Goal: Communication & Community: Share content

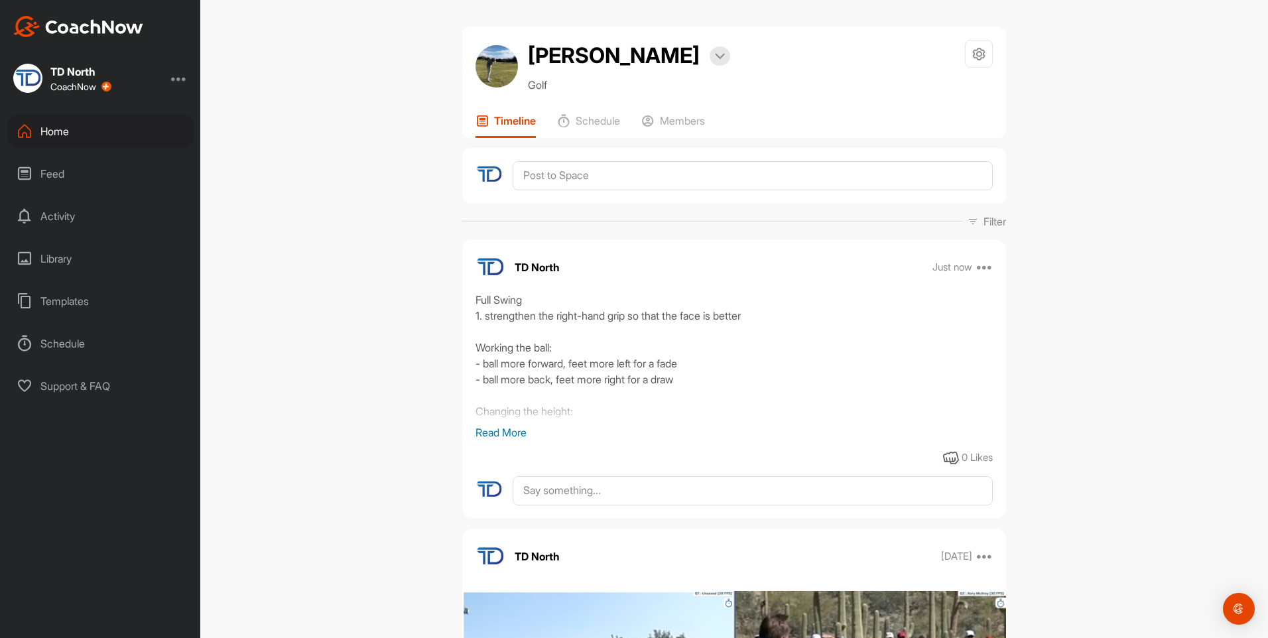
click at [147, 136] on div "Home" at bounding box center [100, 131] width 187 height 33
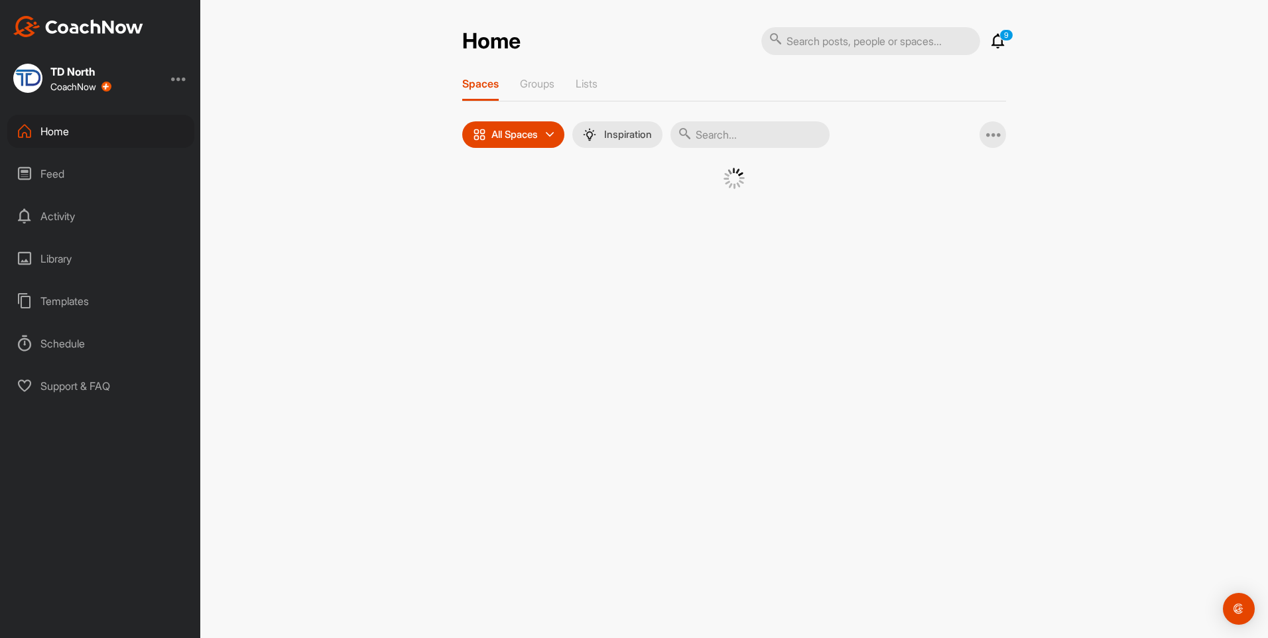
click at [766, 133] on input "text" at bounding box center [749, 134] width 159 height 27
type input "walk"
click at [637, 204] on div "WL" at bounding box center [610, 202] width 69 height 69
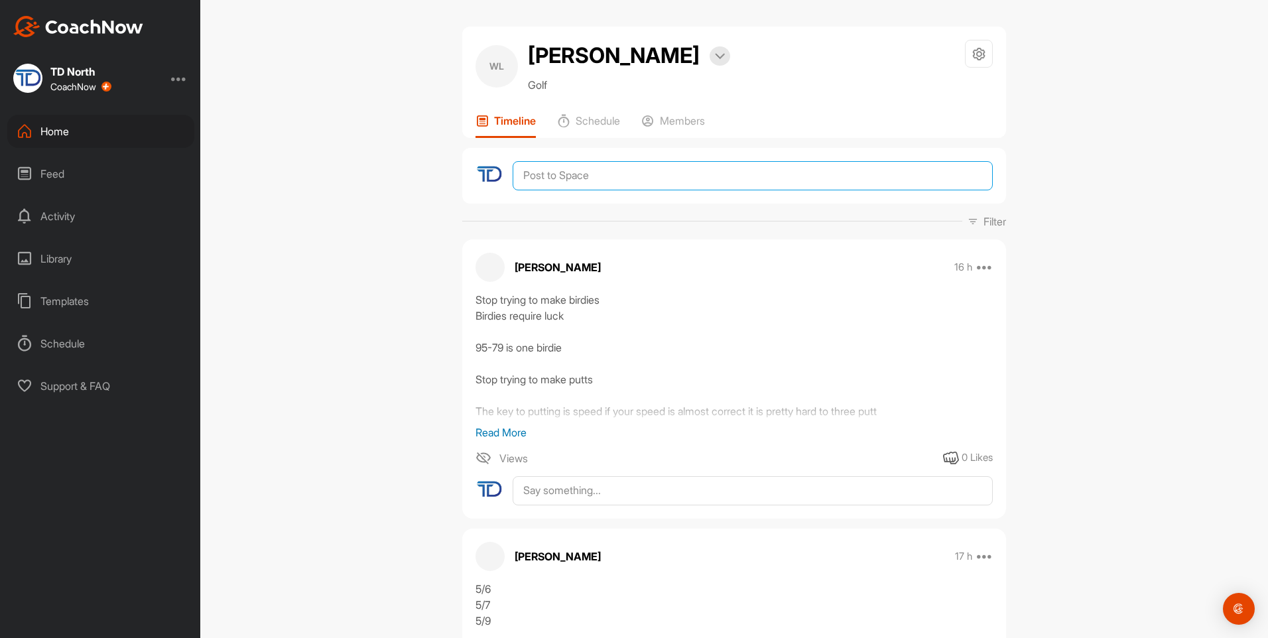
click at [639, 181] on textarea at bounding box center [753, 175] width 480 height 29
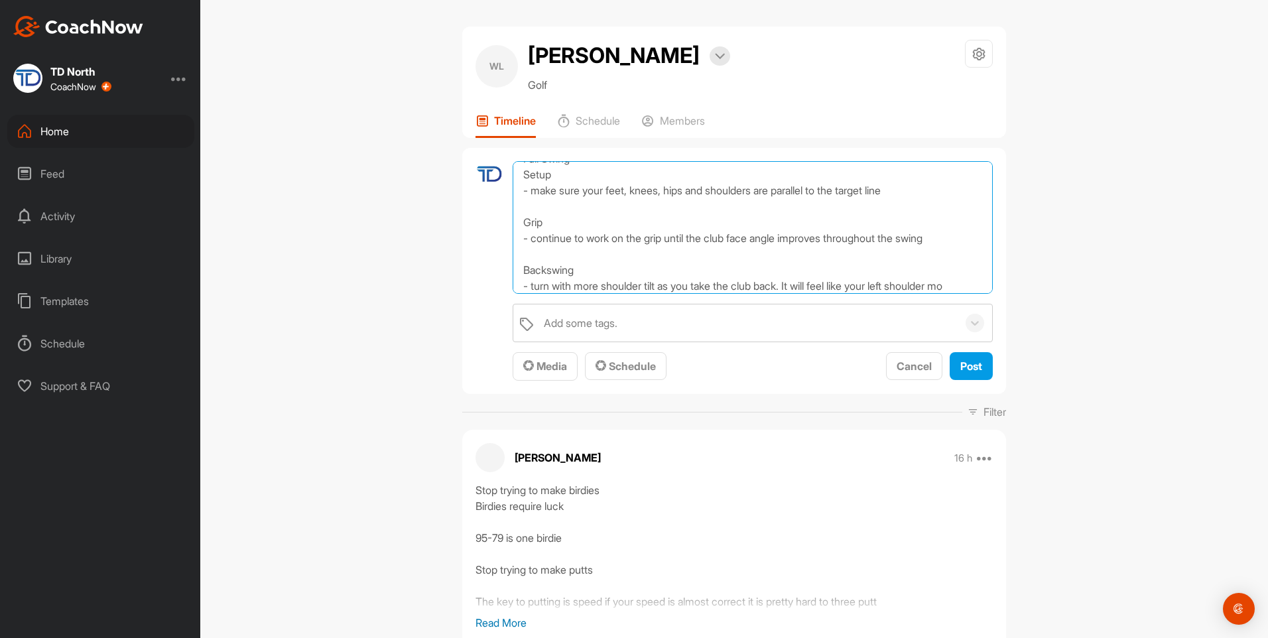
scroll to position [32, 0]
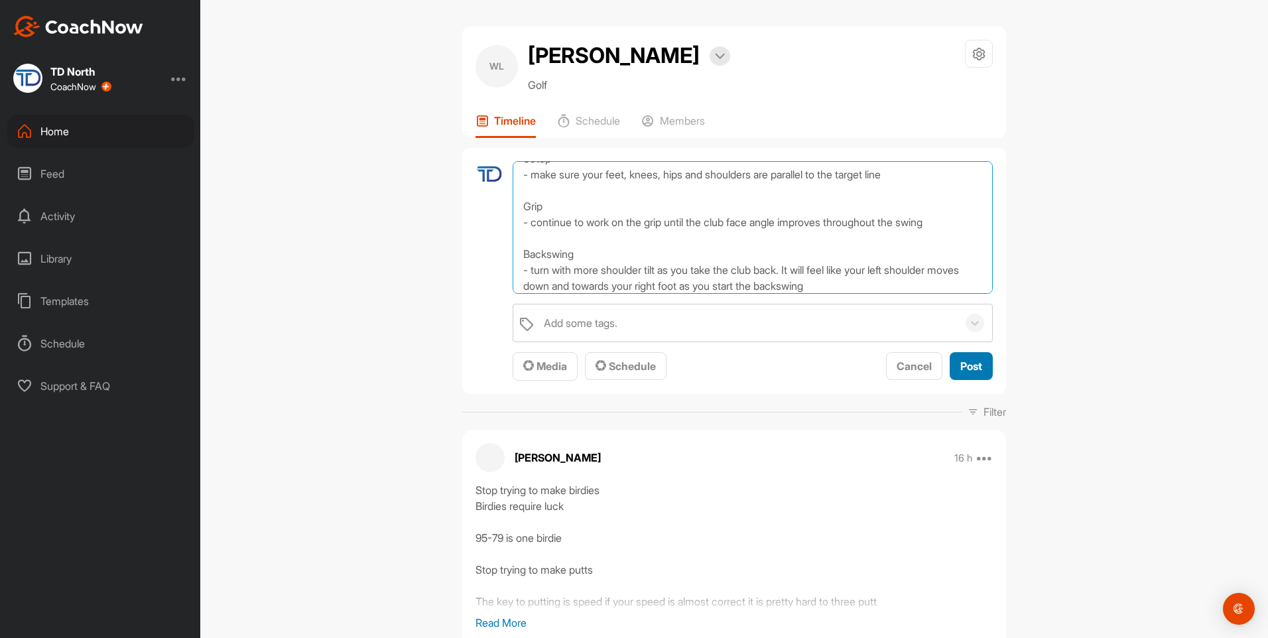
type textarea "Full Swing Setup - make sure your feet, knees, hips and shoulders are parallel …"
click at [960, 367] on span "Post" at bounding box center [971, 365] width 22 height 13
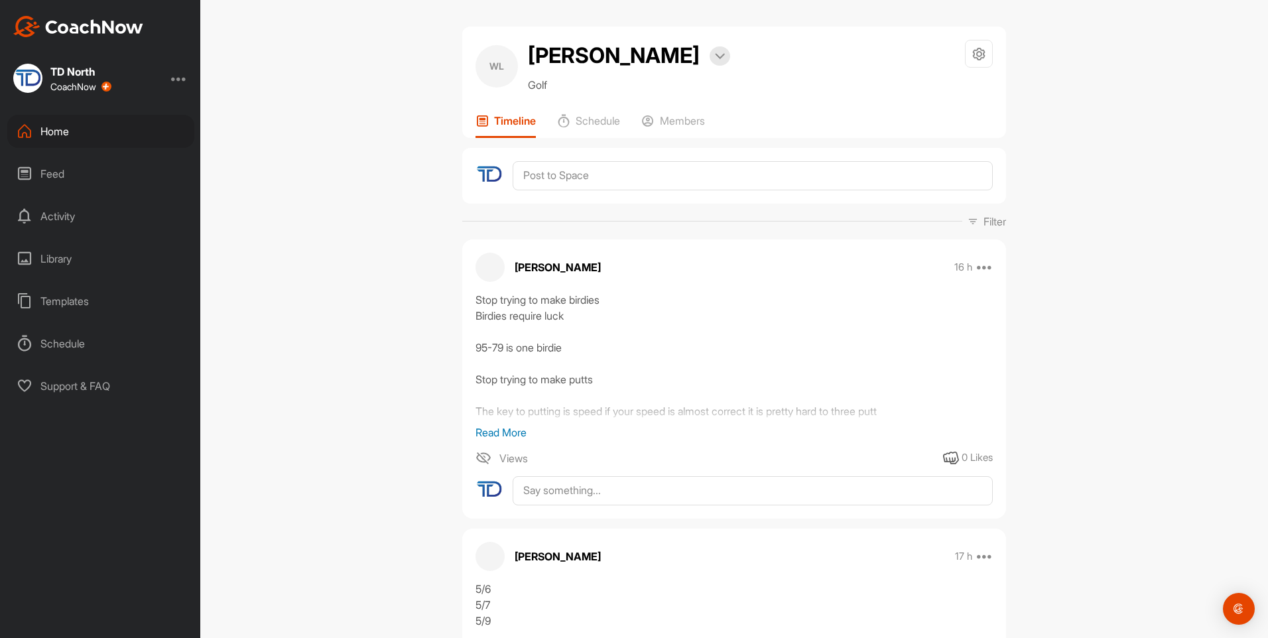
scroll to position [0, 0]
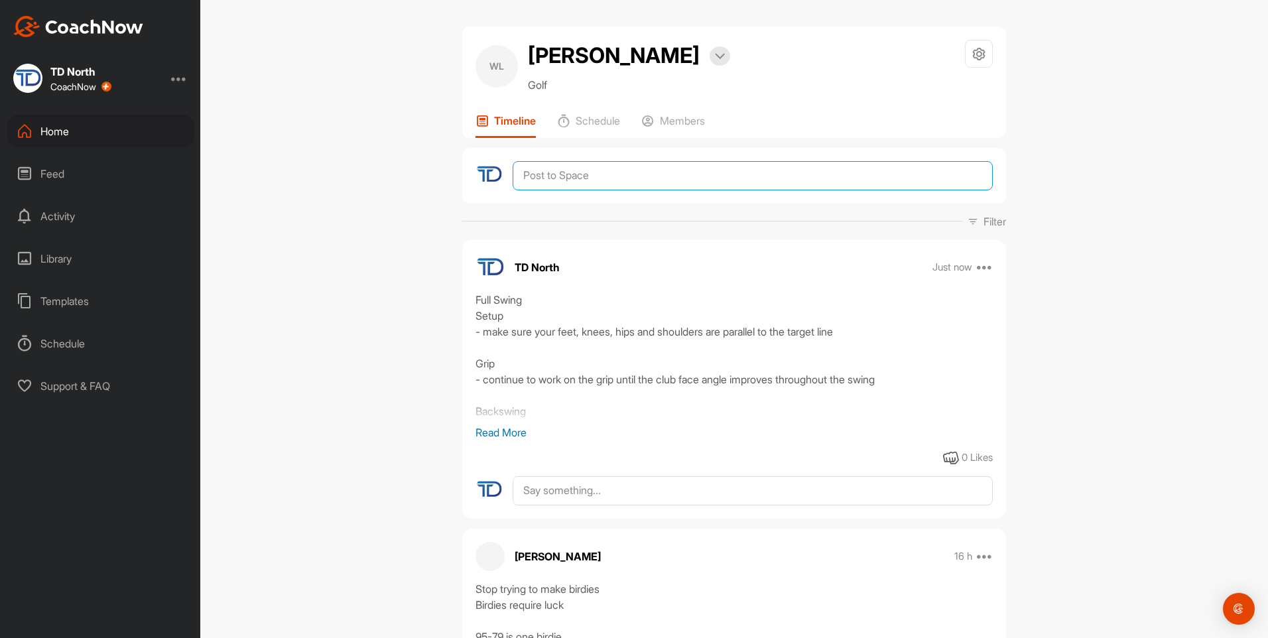
click at [639, 176] on textarea at bounding box center [753, 175] width 480 height 29
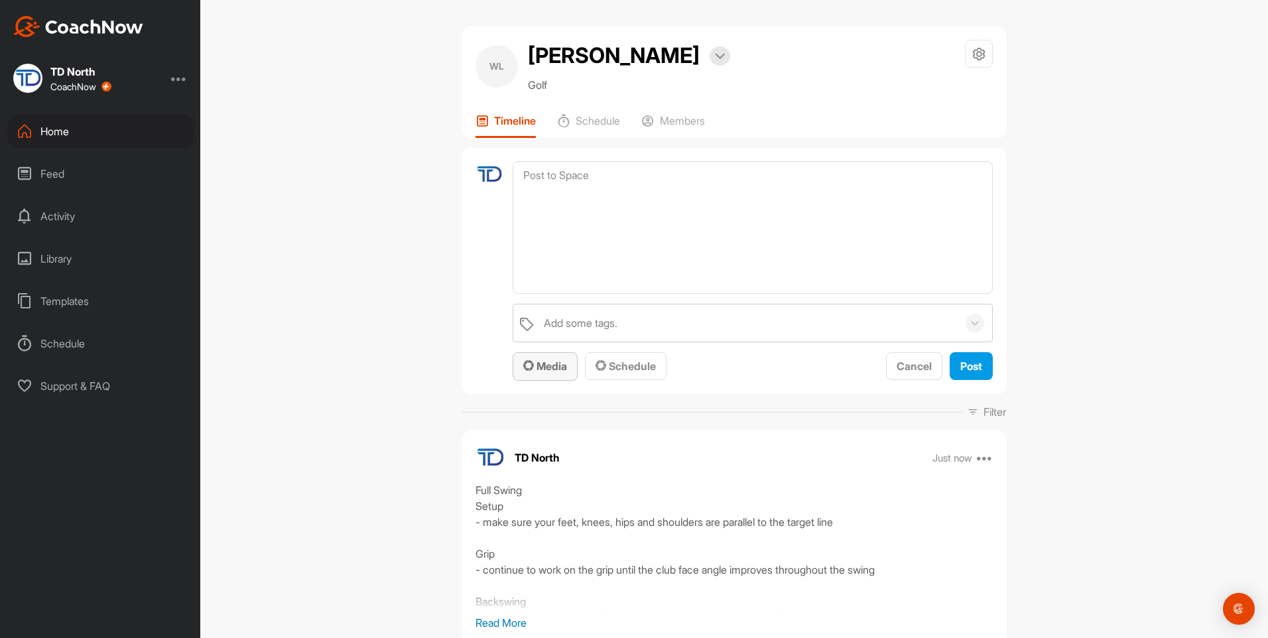
click at [541, 369] on span "Media" at bounding box center [545, 365] width 44 height 13
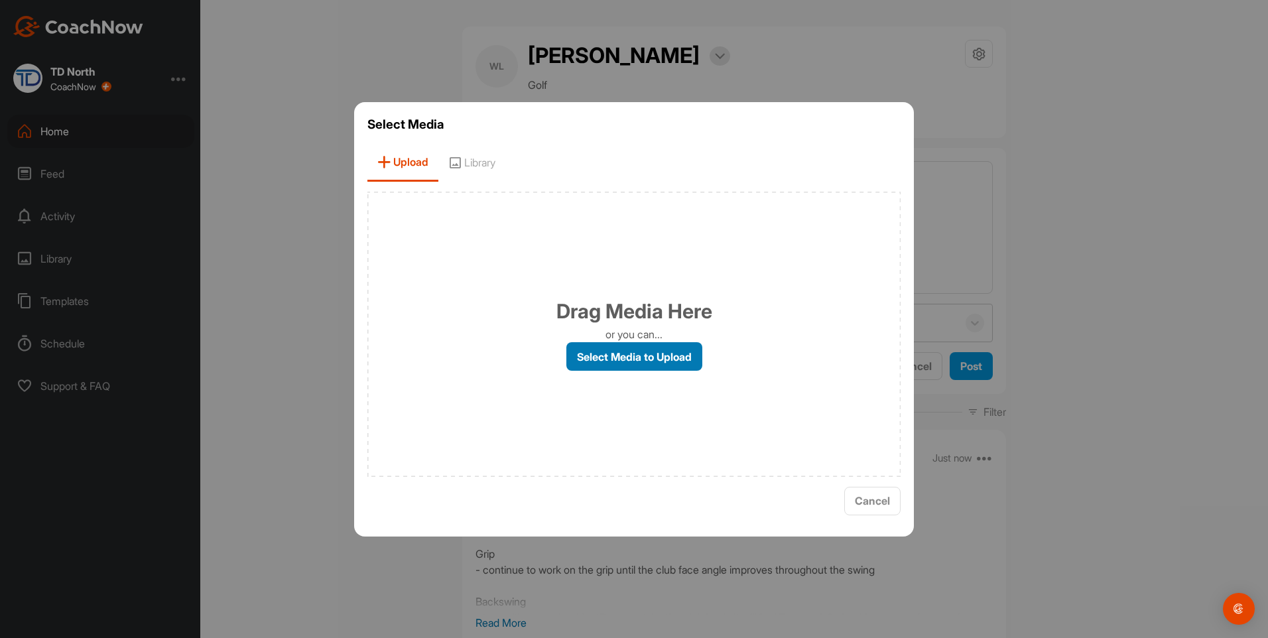
click at [623, 358] on label "Select Media to Upload" at bounding box center [634, 356] width 136 height 29
click at [0, 0] on input "Select Media to Upload" at bounding box center [0, 0] width 0 height 0
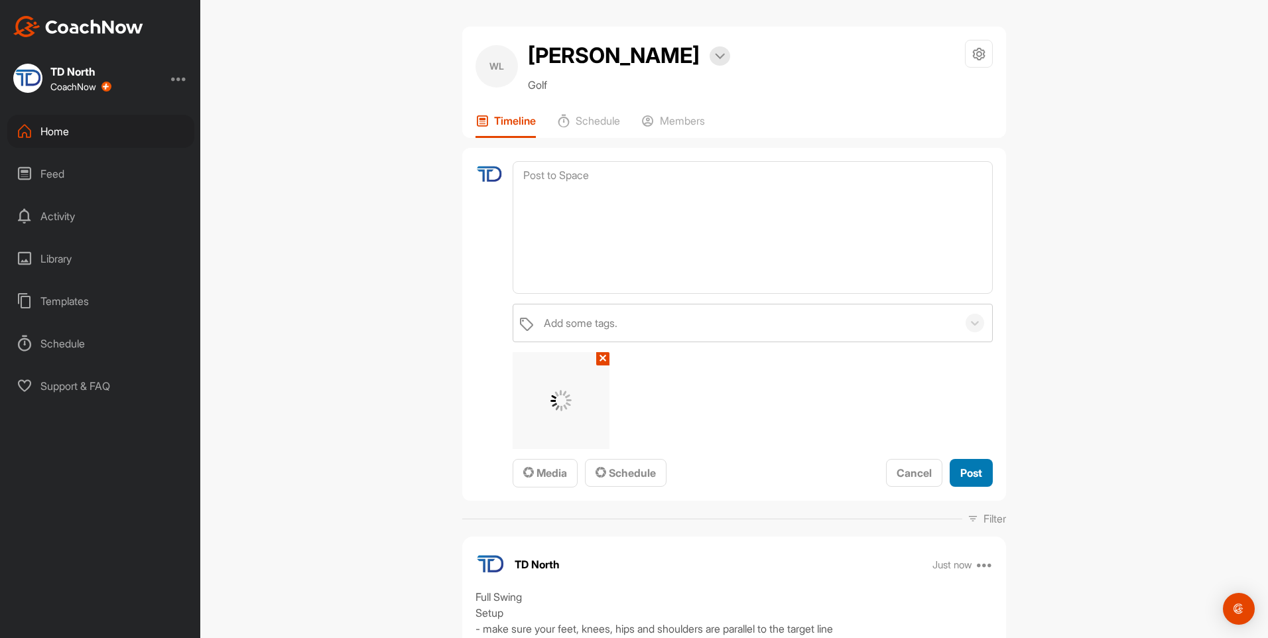
click at [977, 471] on span "Post" at bounding box center [971, 472] width 22 height 13
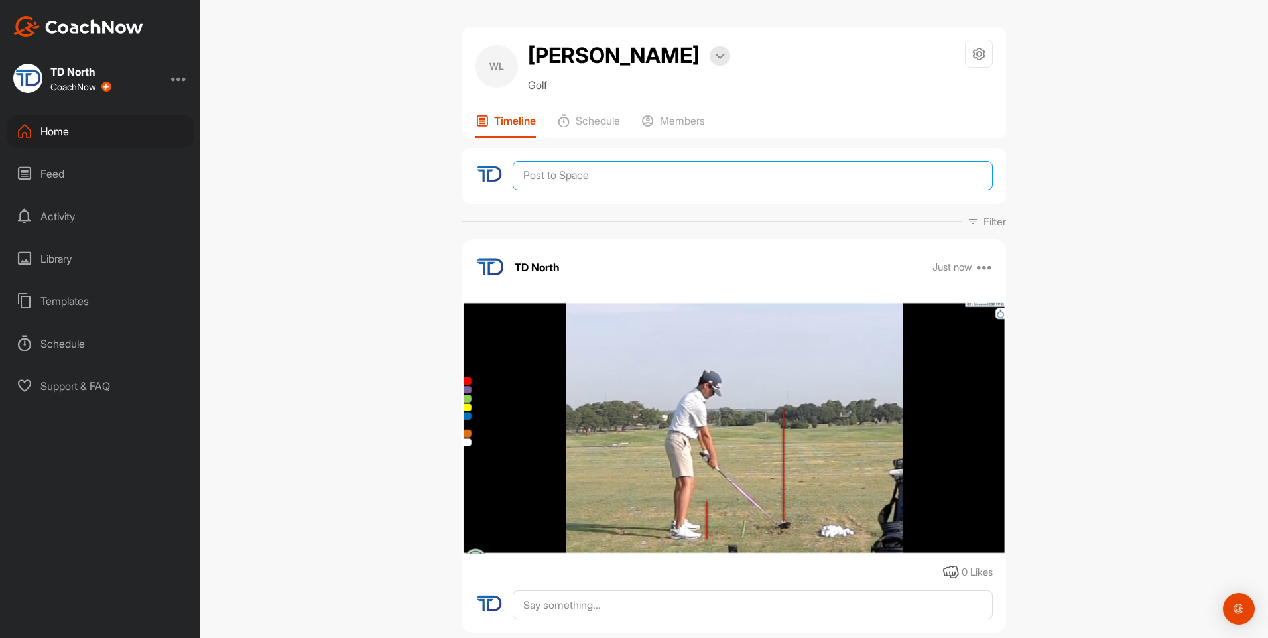
click at [641, 168] on textarea at bounding box center [753, 175] width 480 height 29
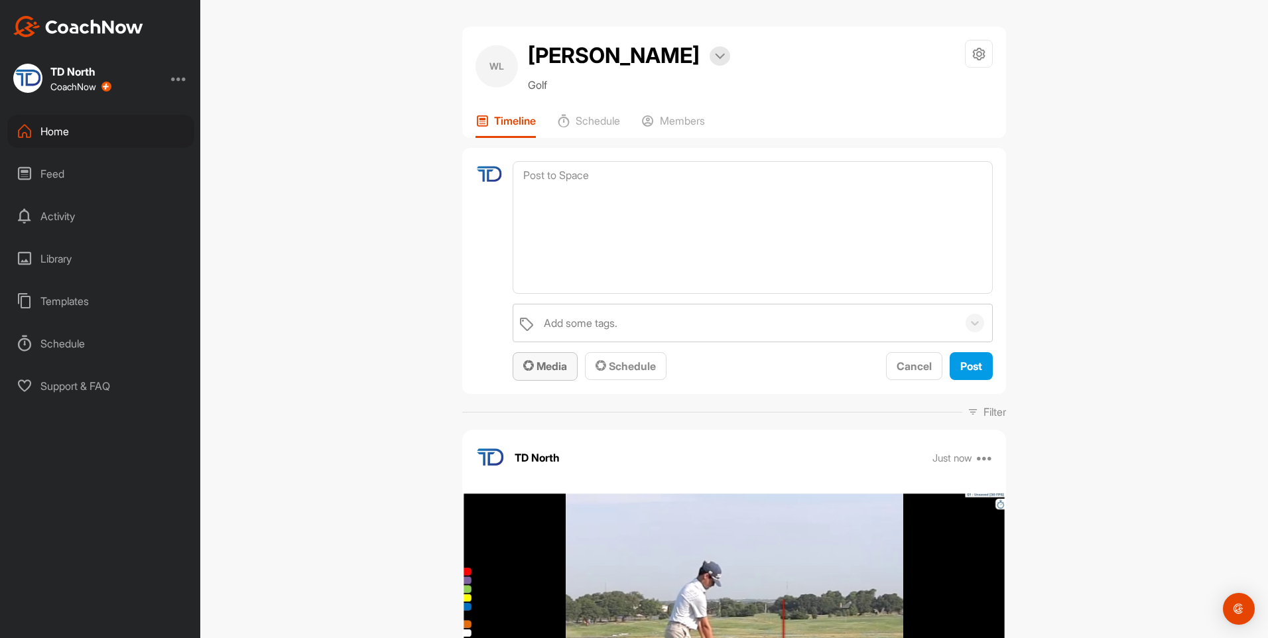
click at [552, 372] on span "Media" at bounding box center [545, 365] width 44 height 13
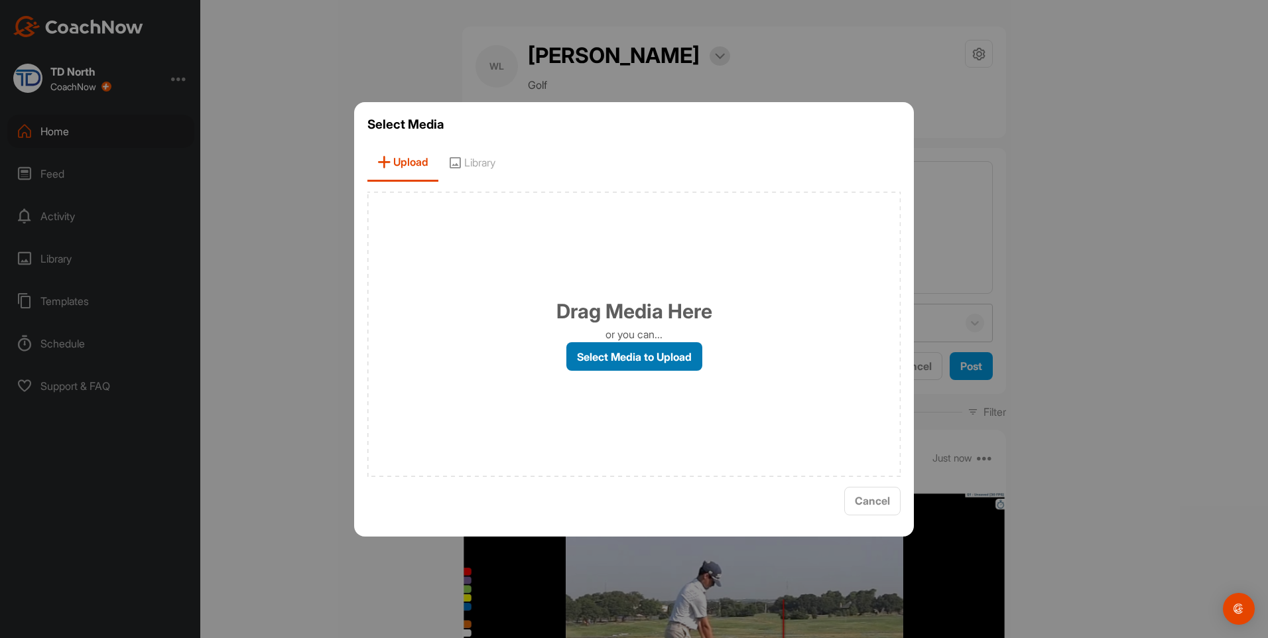
click at [617, 357] on label "Select Media to Upload" at bounding box center [634, 356] width 136 height 29
click at [0, 0] on input "Select Media to Upload" at bounding box center [0, 0] width 0 height 0
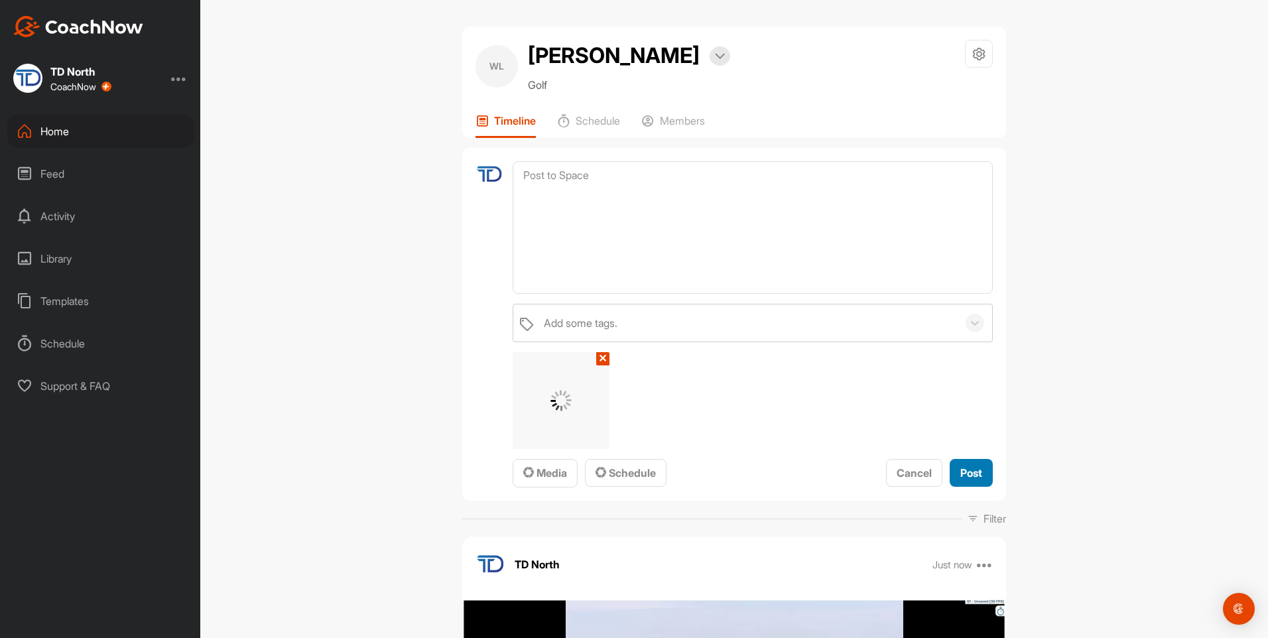
click at [962, 474] on span "Post" at bounding box center [971, 472] width 22 height 13
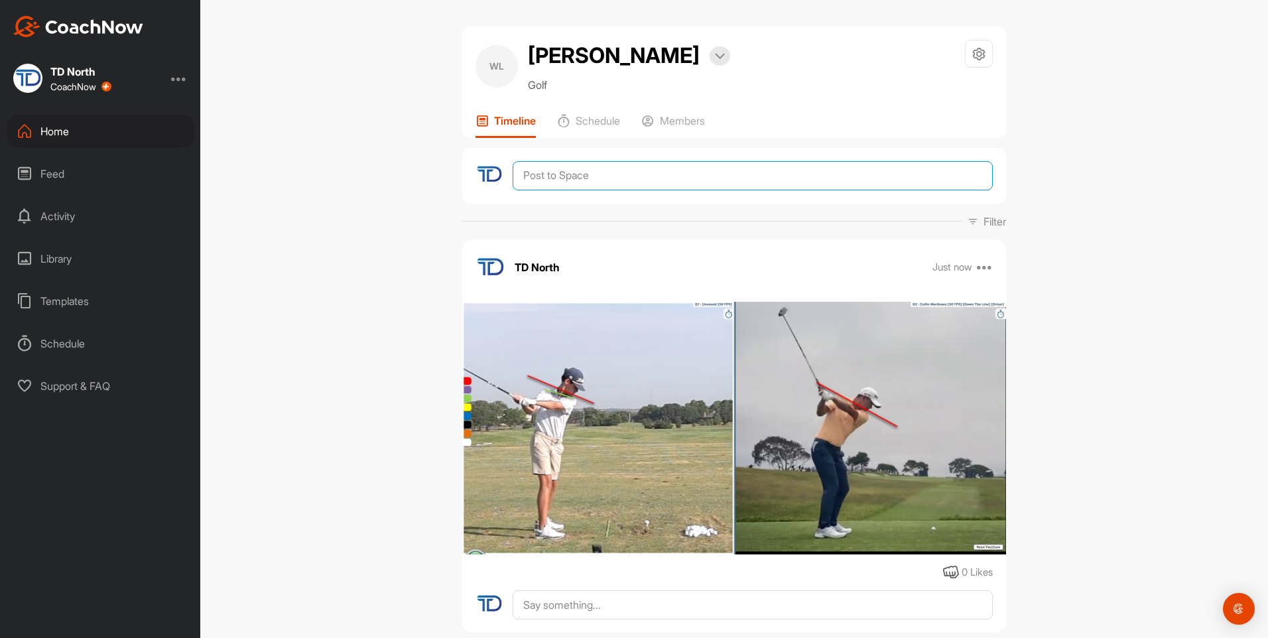
click at [690, 180] on textarea at bounding box center [753, 175] width 480 height 29
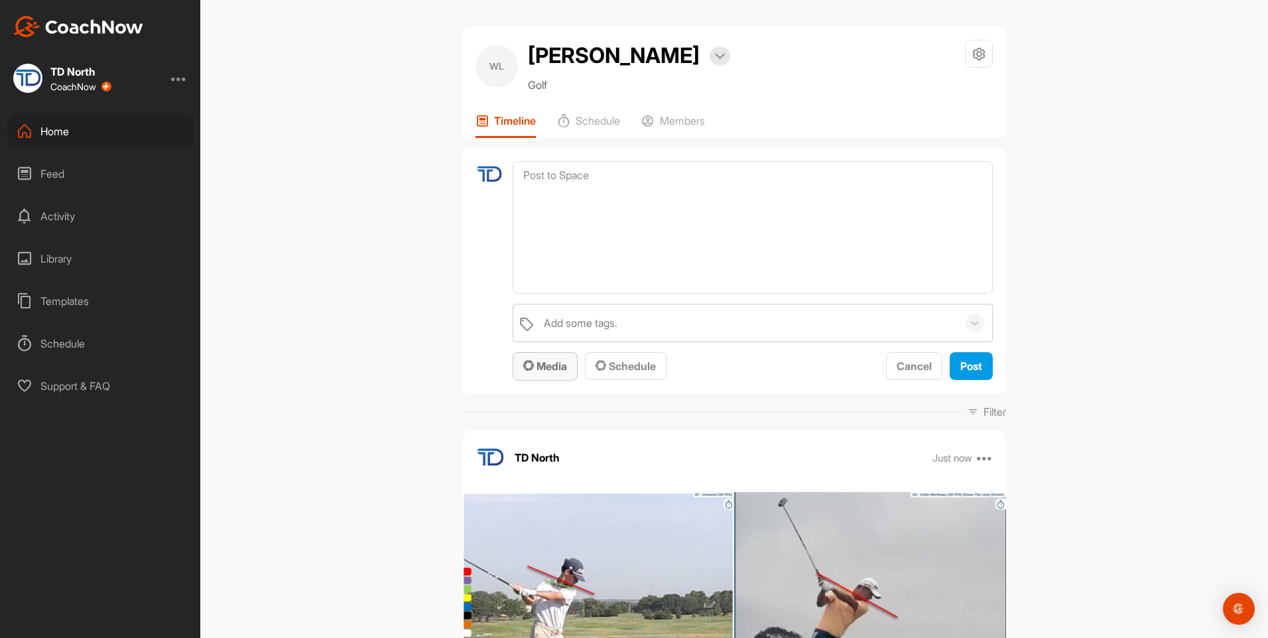
click at [549, 371] on span "Media" at bounding box center [545, 365] width 44 height 13
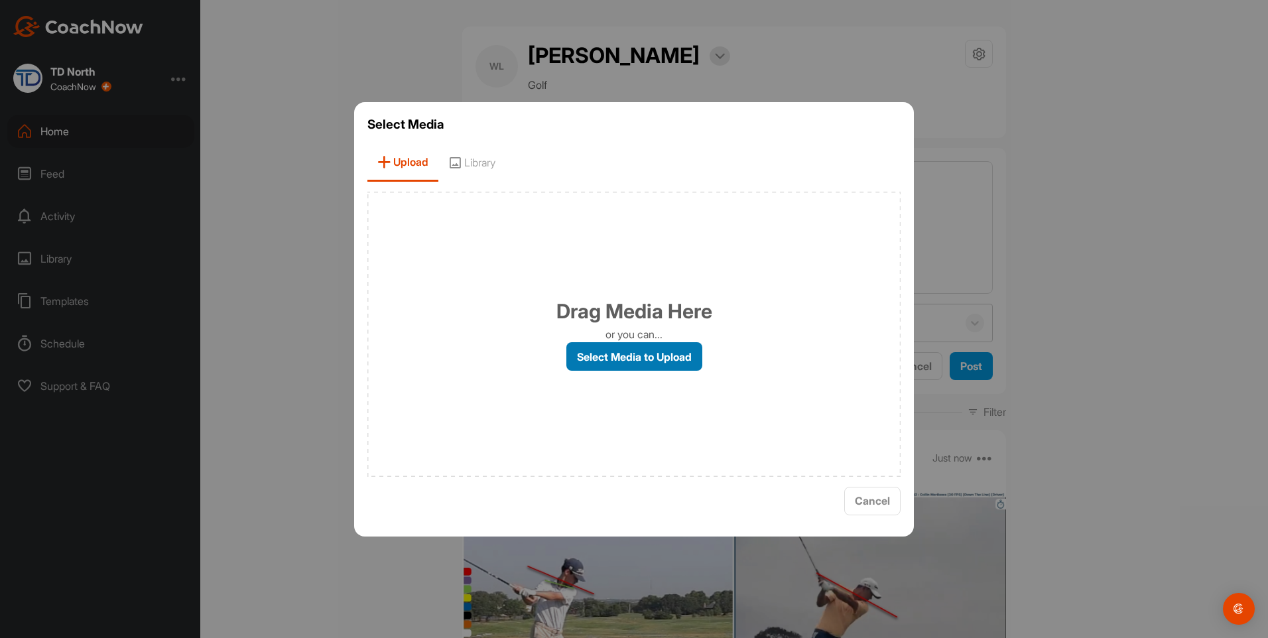
click at [621, 361] on label "Select Media to Upload" at bounding box center [634, 356] width 136 height 29
click at [0, 0] on input "Select Media to Upload" at bounding box center [0, 0] width 0 height 0
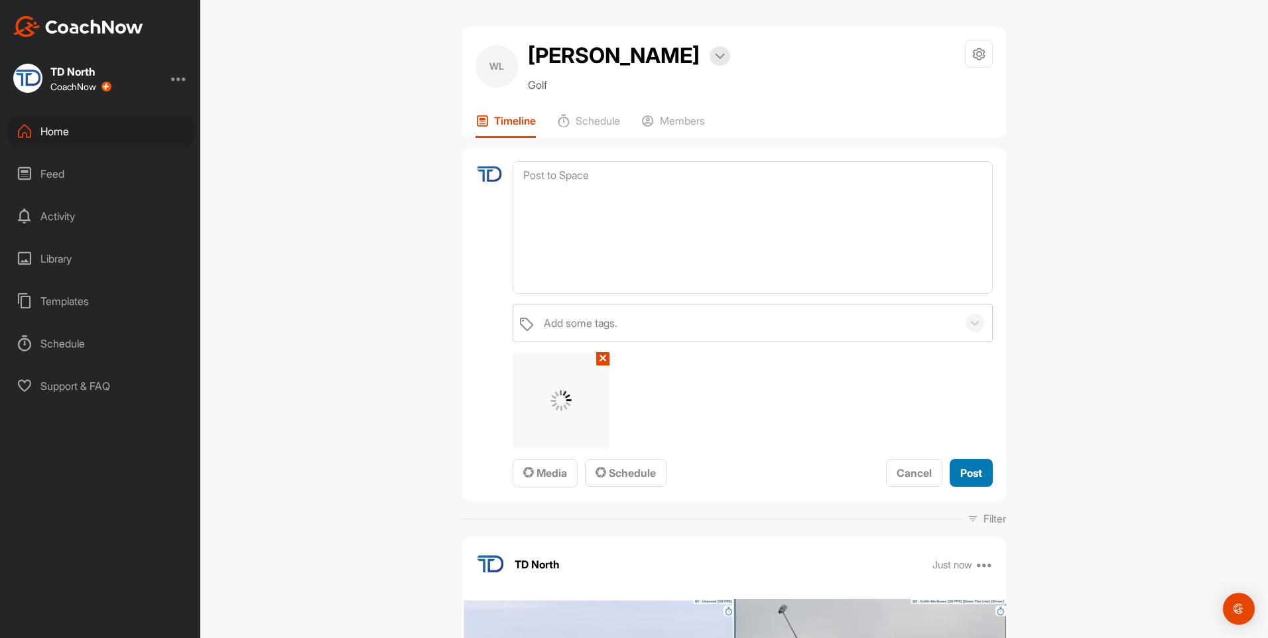
click at [964, 474] on span "Post" at bounding box center [971, 472] width 22 height 13
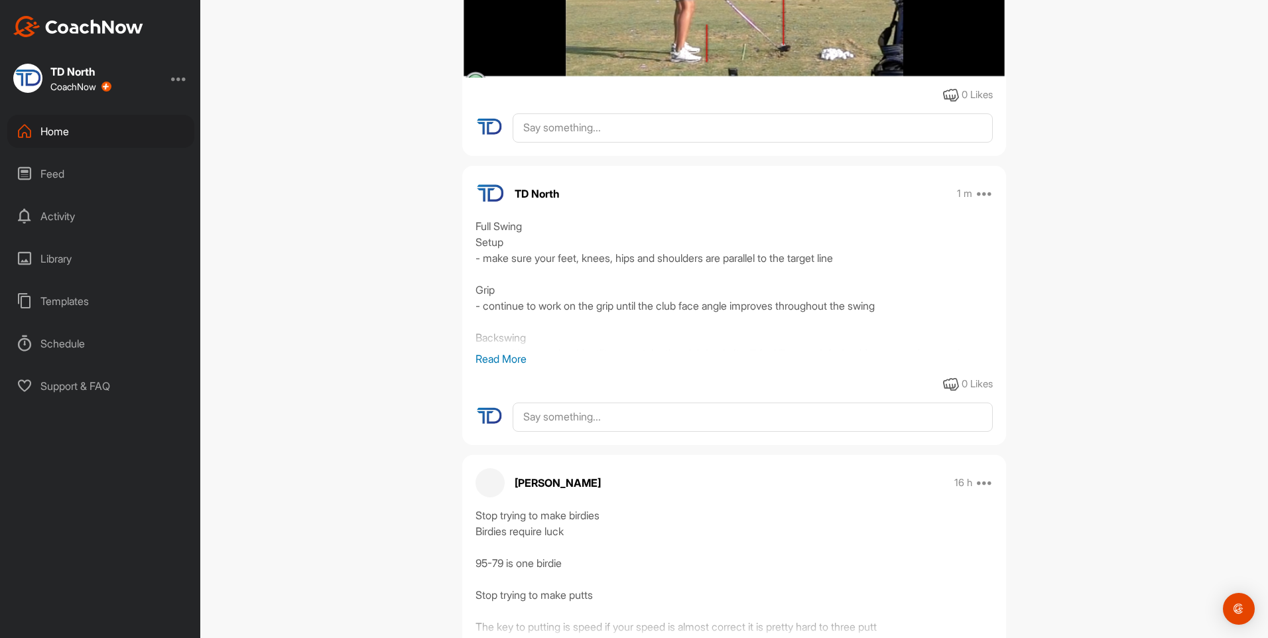
scroll to position [1285, 0]
click at [507, 356] on p "Read More" at bounding box center [734, 359] width 517 height 16
